Goal: Information Seeking & Learning: Learn about a topic

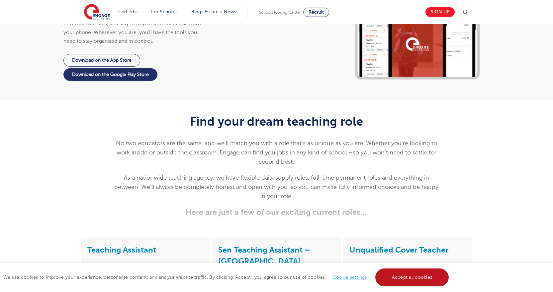
click at [418, 278] on link "Accept all cookies" at bounding box center [412, 278] width 74 height 18
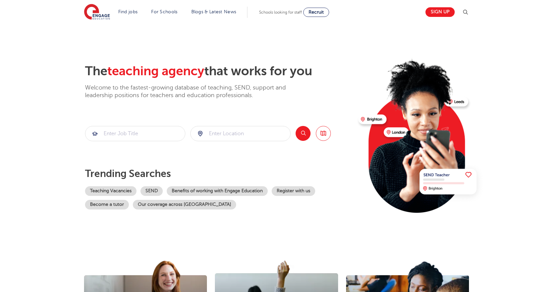
click at [149, 95] on p "Welcome to the fastest-growing database of teaching, SEND, support and leadersh…" at bounding box center [194, 92] width 219 height 16
copy span "teaching agenc"
drag, startPoint x: 111, startPoint y: 68, endPoint x: 205, endPoint y: 73, distance: 93.7
click at [204, 73] on span "teaching agency" at bounding box center [155, 71] width 97 height 14
copy span "teaching agency"
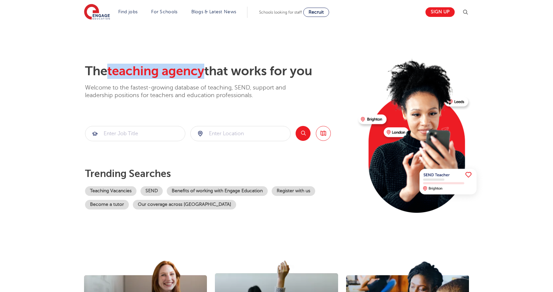
drag, startPoint x: 206, startPoint y: 73, endPoint x: 112, endPoint y: 73, distance: 94.9
click at [112, 73] on span "teaching agency" at bounding box center [155, 71] width 97 height 14
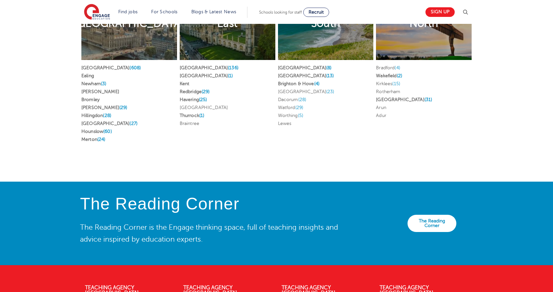
scroll to position [1361, 0]
